Goal: Task Accomplishment & Management: Use online tool/utility

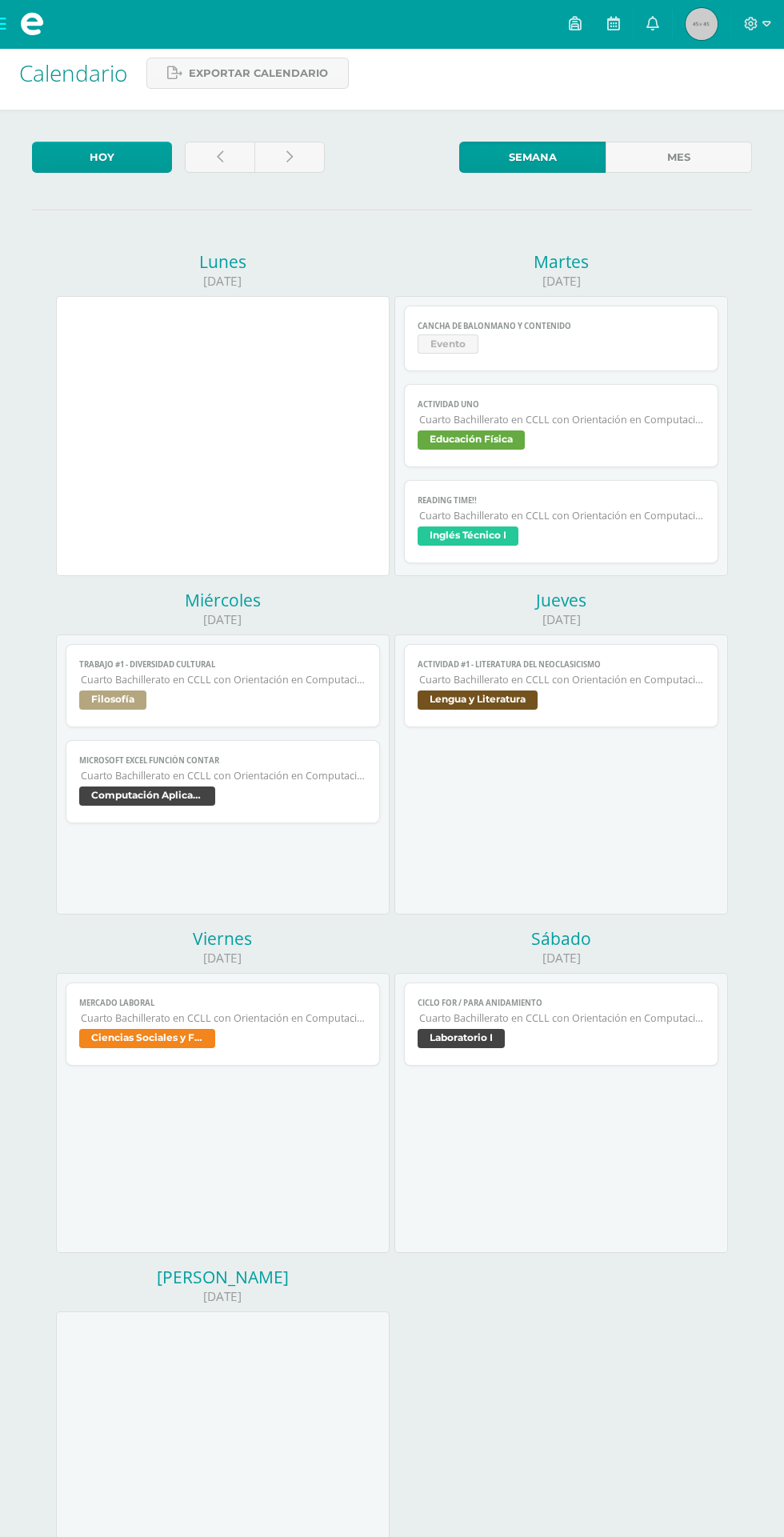
scroll to position [11, 0]
click at [760, 18] on span at bounding box center [757, 24] width 28 height 18
click at [742, 109] on span "Cerrar sesión" at bounding box center [715, 107] width 72 height 15
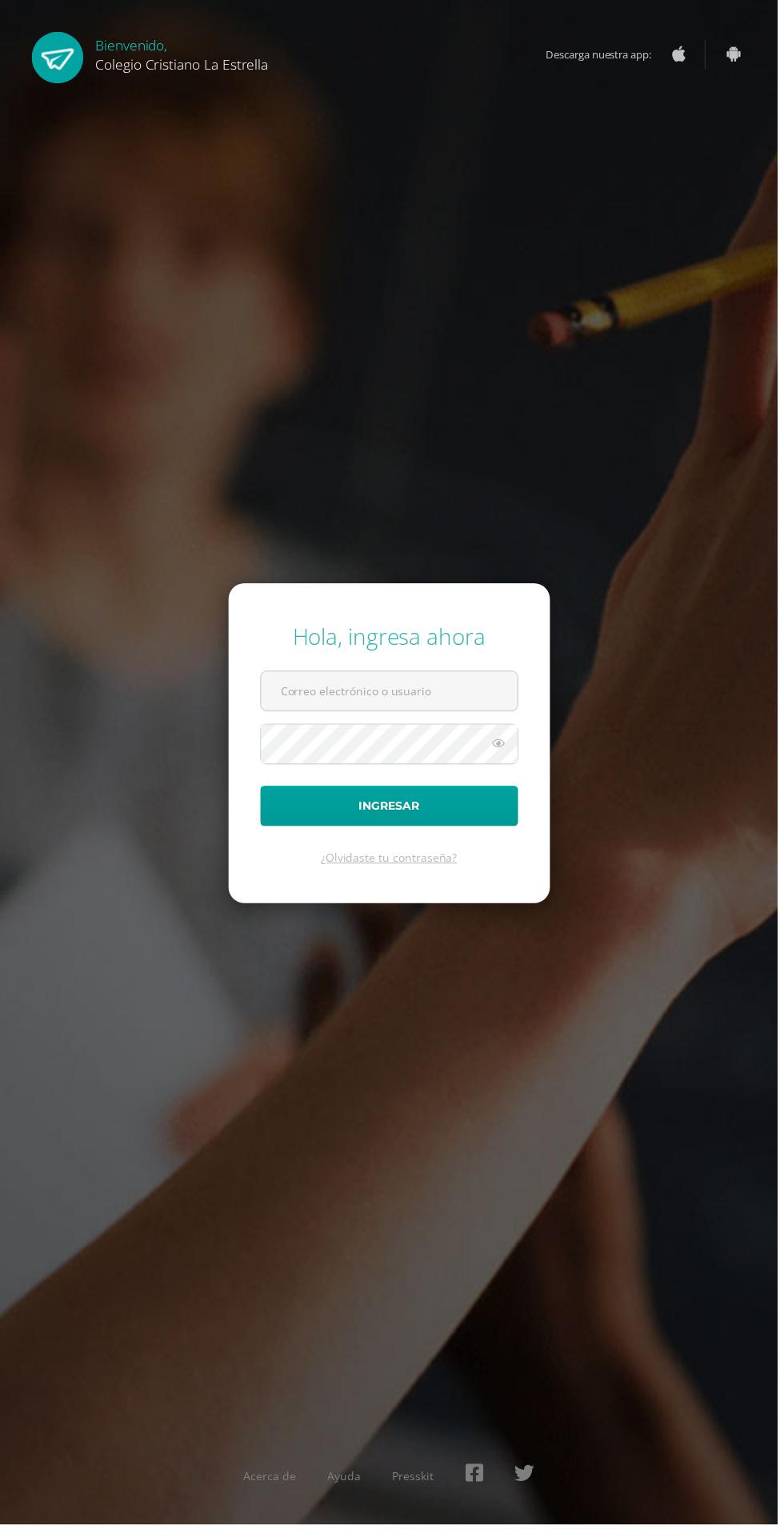
click at [339, 716] on input "text" at bounding box center [392, 697] width 259 height 39
type input "[EMAIL_ADDRESS][DOMAIN_NAME]"
click at [263, 792] on button "Ingresar" at bounding box center [392, 812] width 260 height 40
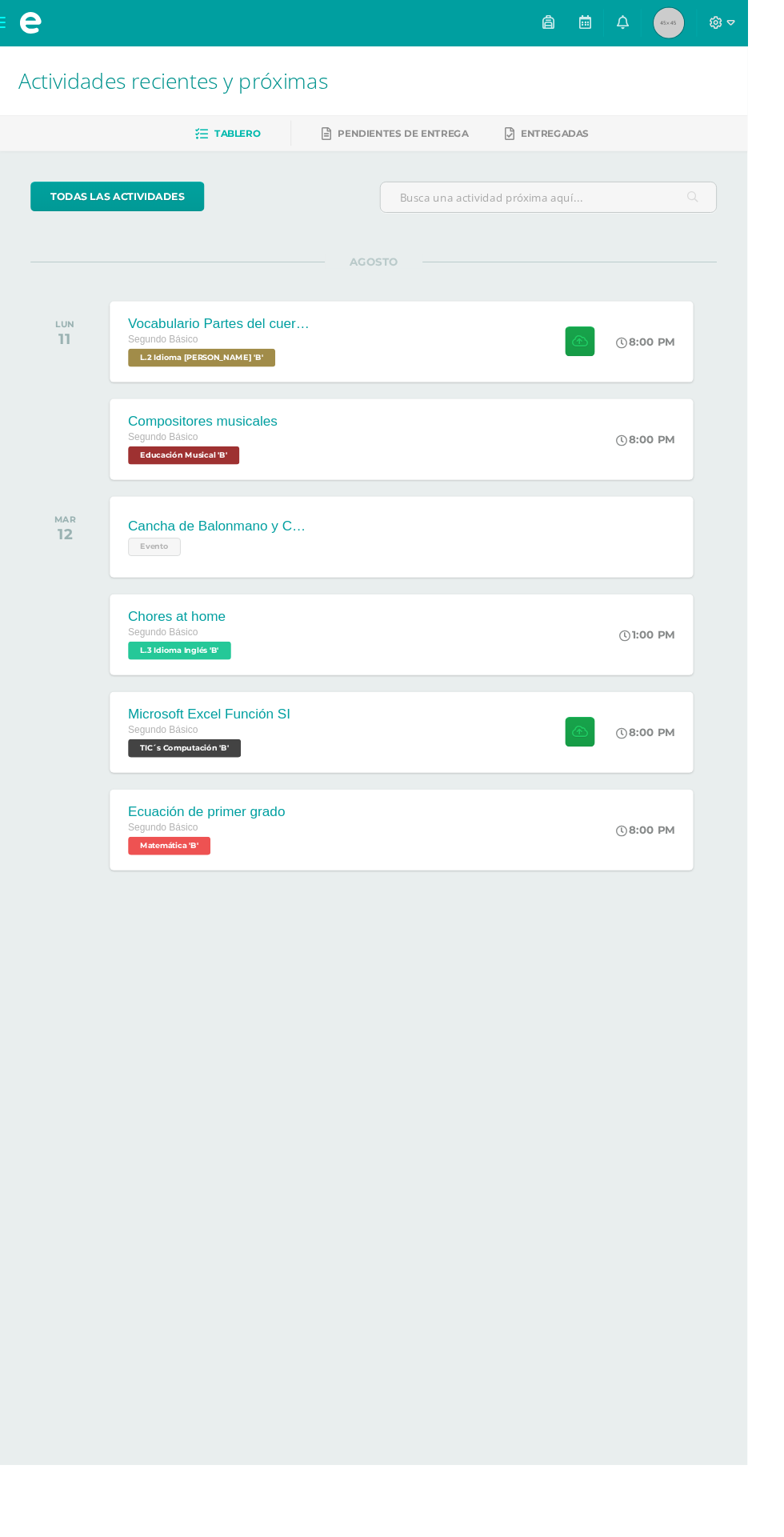
click at [228, 380] on span "L.2 Idioma Maya Kaqchikel 'B'" at bounding box center [211, 375] width 154 height 20
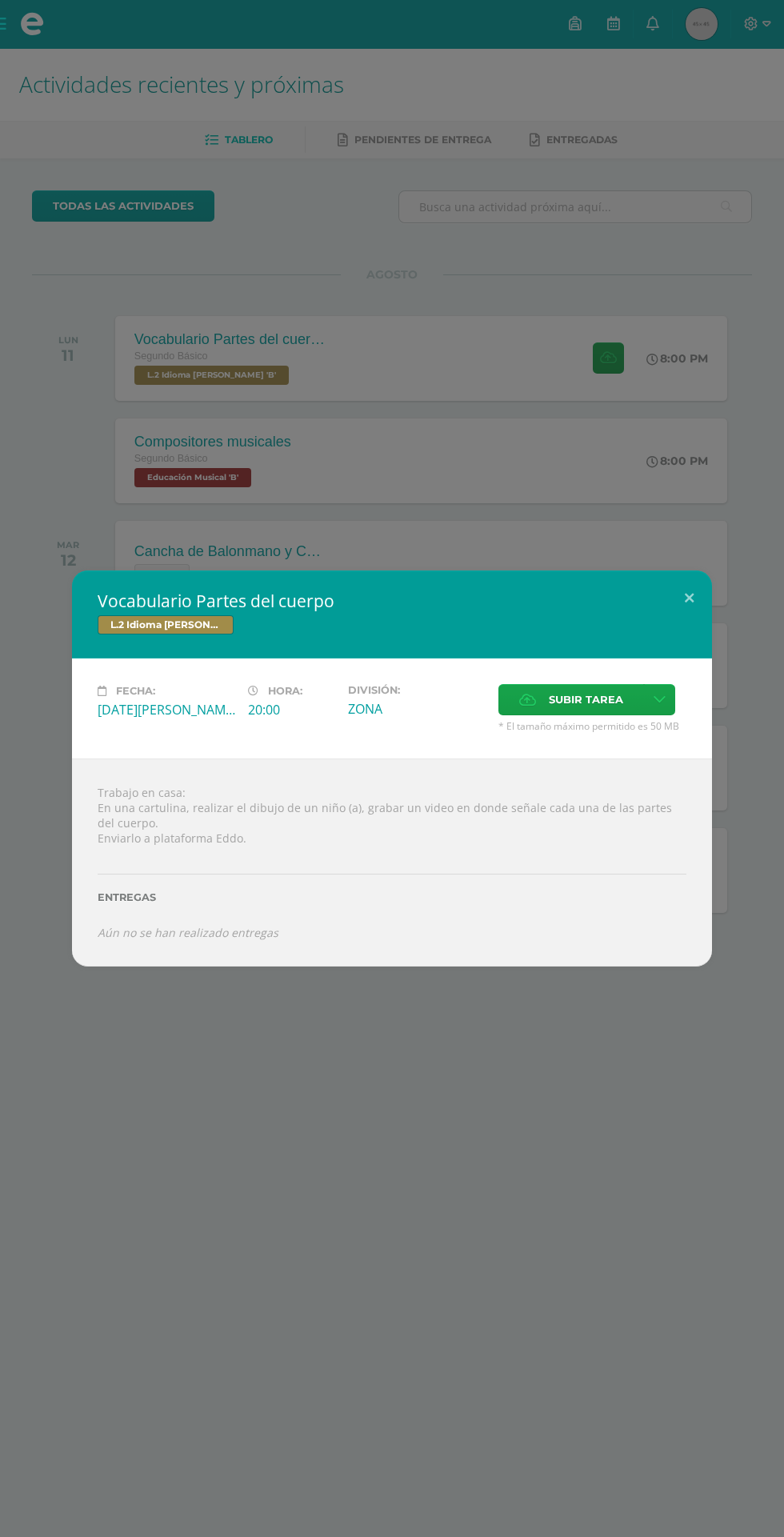
click at [549, 694] on span "Subir tarea" at bounding box center [586, 700] width 75 height 30
click at [0, 0] on input "Subir tarea" at bounding box center [0, 0] width 0 height 0
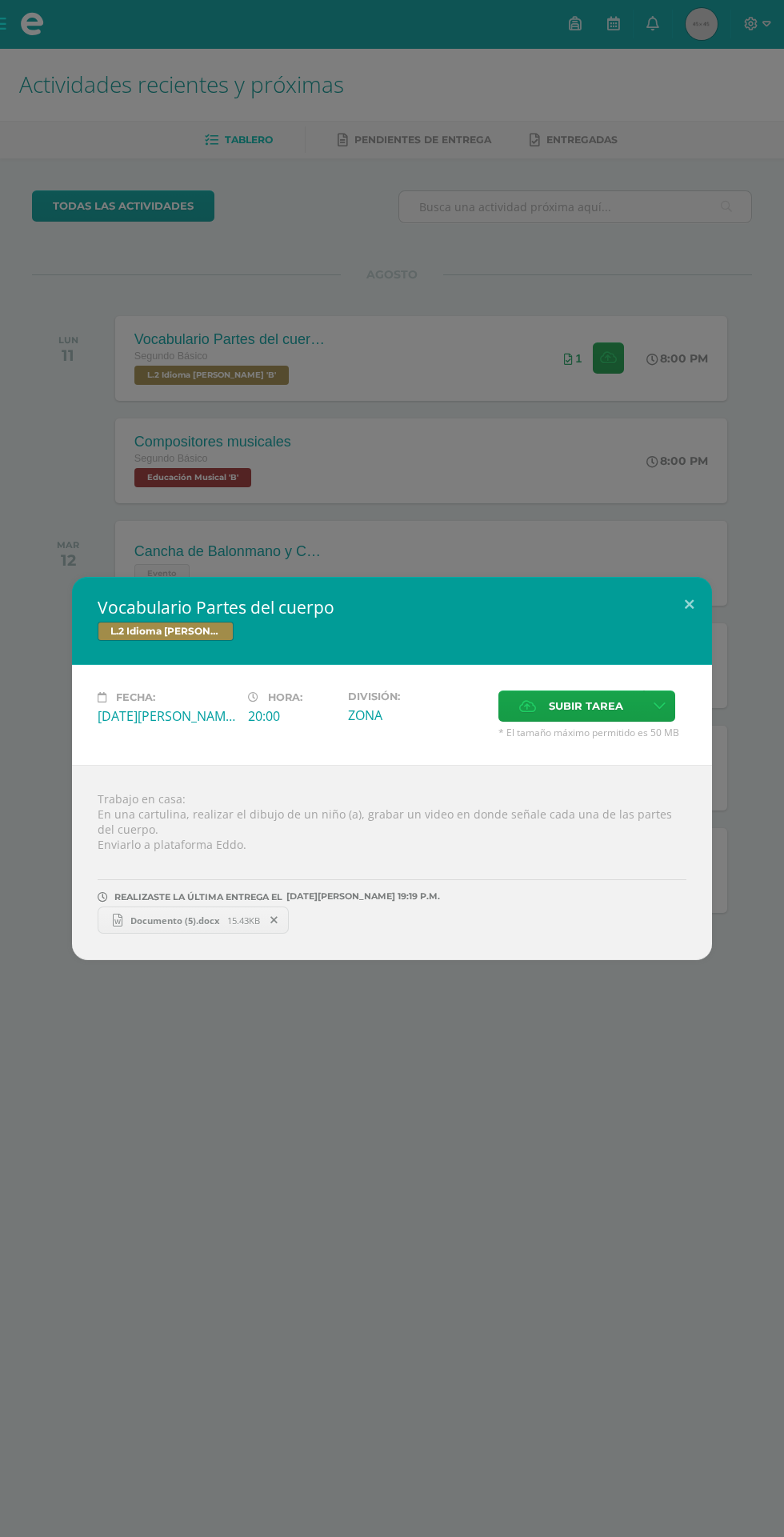
click at [166, 927] on link "Documento (5).docx 15.43KB" at bounding box center [193, 920] width 191 height 28
